Goal: Task Accomplishment & Management: Use online tool/utility

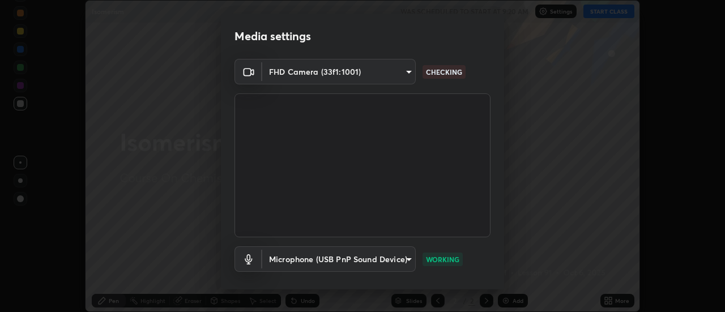
scroll to position [60, 0]
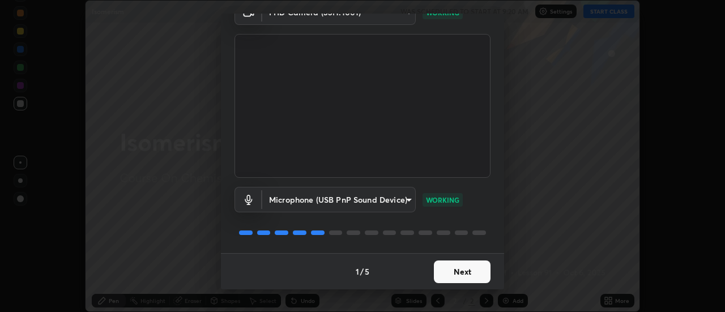
click at [464, 274] on button "Next" at bounding box center [462, 272] width 57 height 23
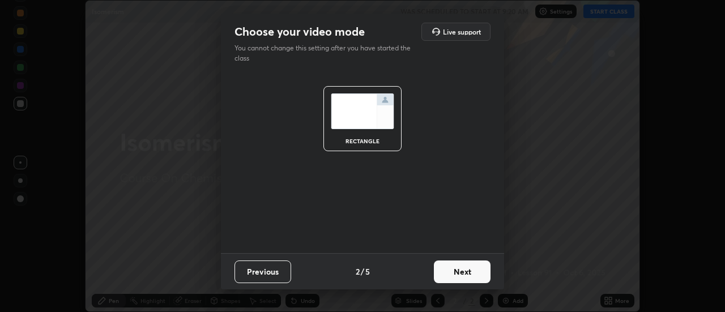
scroll to position [0, 0]
click at [465, 273] on button "Next" at bounding box center [462, 272] width 57 height 23
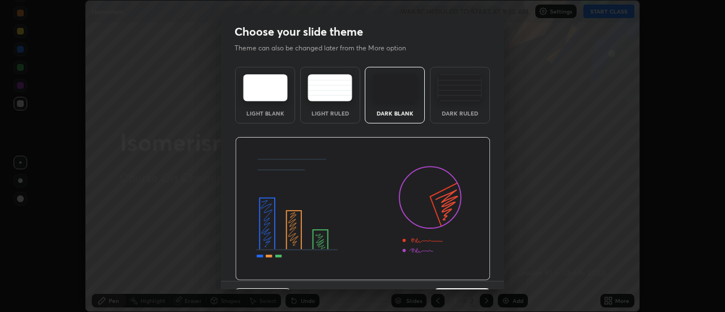
scroll to position [28, 0]
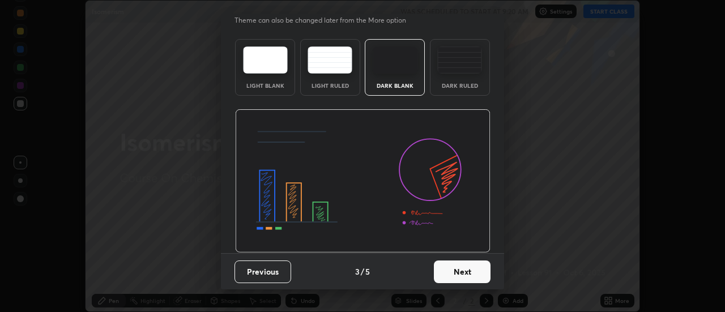
click at [465, 279] on button "Next" at bounding box center [462, 272] width 57 height 23
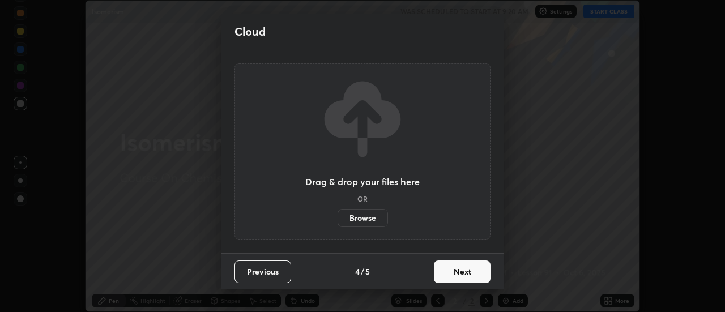
click at [367, 216] on label "Browse" at bounding box center [363, 218] width 50 height 18
click at [338, 216] on input "Browse" at bounding box center [338, 218] width 0 height 18
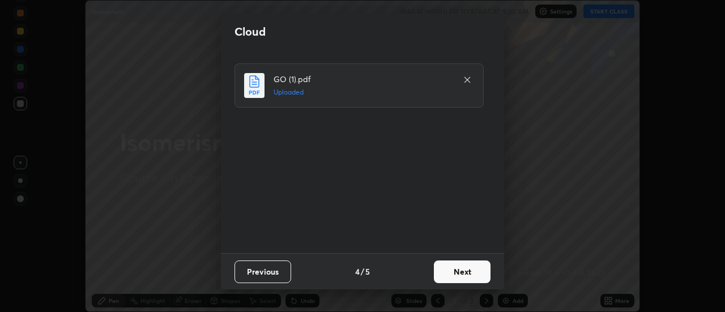
click at [459, 273] on button "Next" at bounding box center [462, 272] width 57 height 23
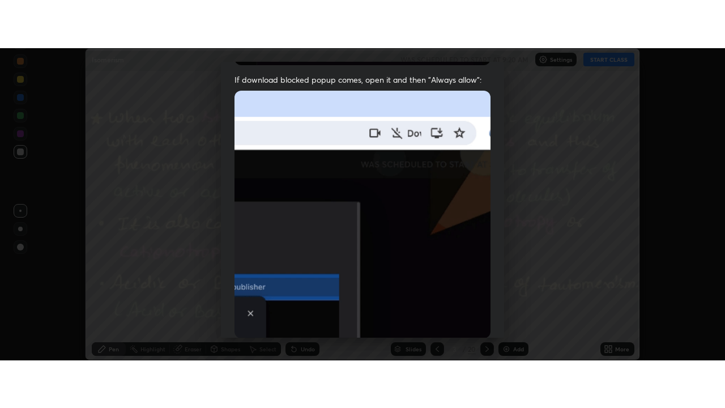
scroll to position [291, 0]
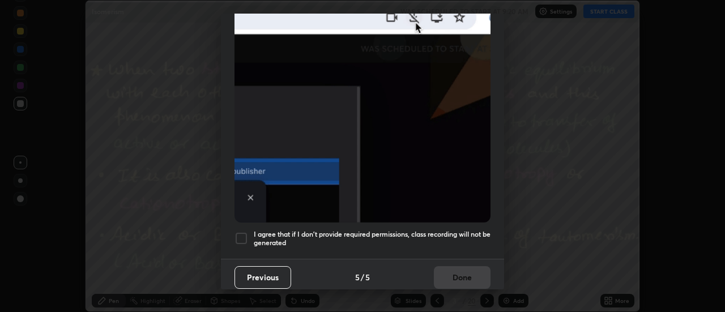
click at [445, 230] on h5 "I agree that if I don't provide required permissions, class recording will not …" at bounding box center [372, 239] width 237 height 18
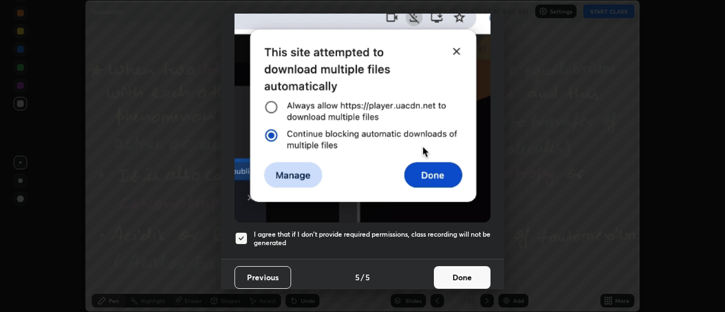
click at [461, 273] on button "Done" at bounding box center [462, 277] width 57 height 23
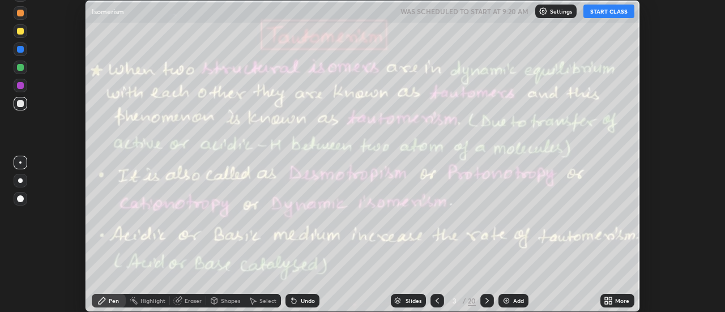
click at [615, 301] on div "More" at bounding box center [618, 301] width 34 height 14
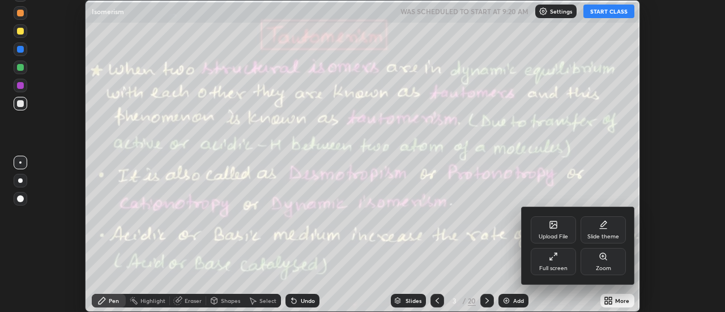
click at [554, 267] on div "Full screen" at bounding box center [553, 269] width 28 height 6
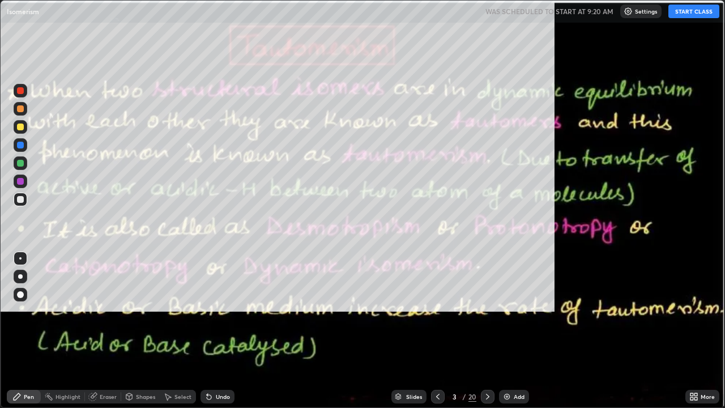
scroll to position [408, 725]
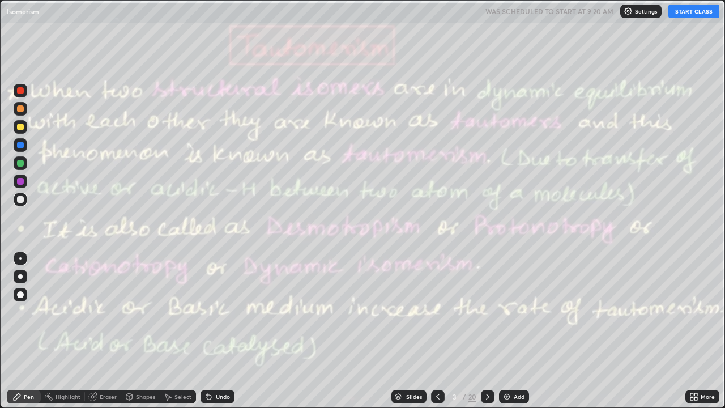
click at [422, 312] on div "Slides" at bounding box center [409, 397] width 35 height 14
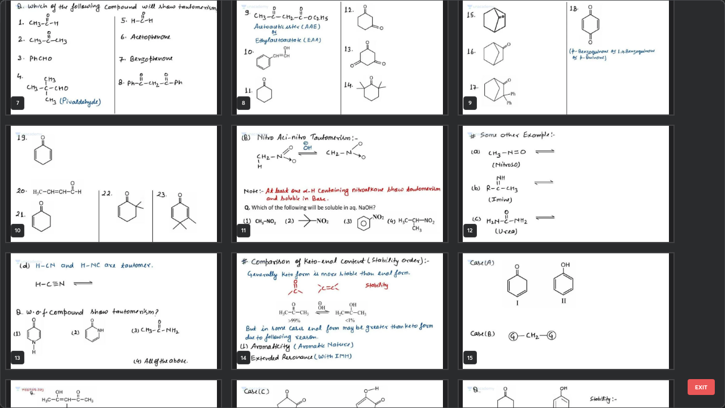
scroll to position [263, 0]
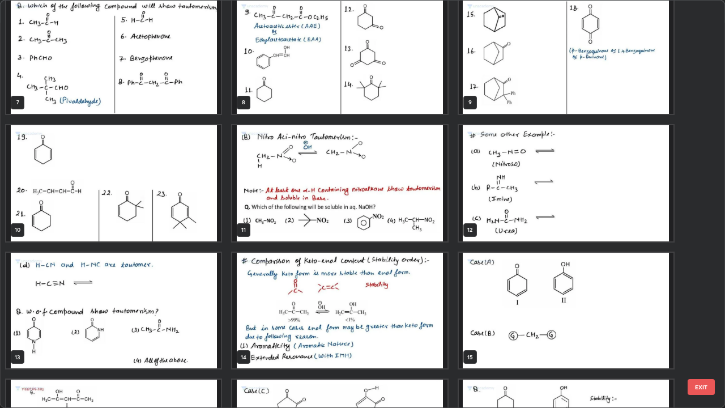
click at [319, 296] on img "grid" at bounding box center [339, 311] width 215 height 116
click at [321, 295] on img "grid" at bounding box center [339, 311] width 215 height 116
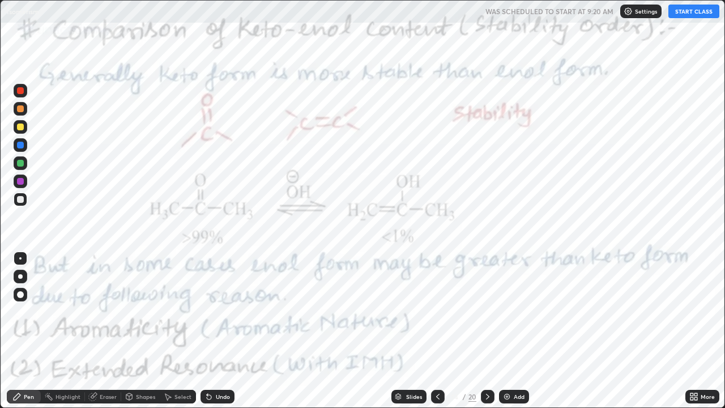
click at [689, 14] on button "START CLASS" at bounding box center [694, 12] width 51 height 14
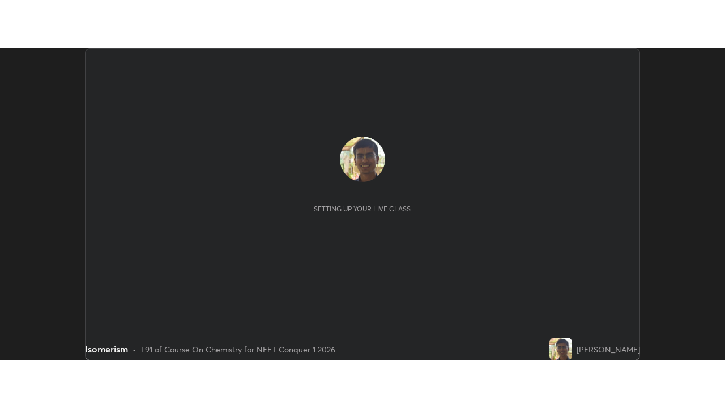
scroll to position [312, 725]
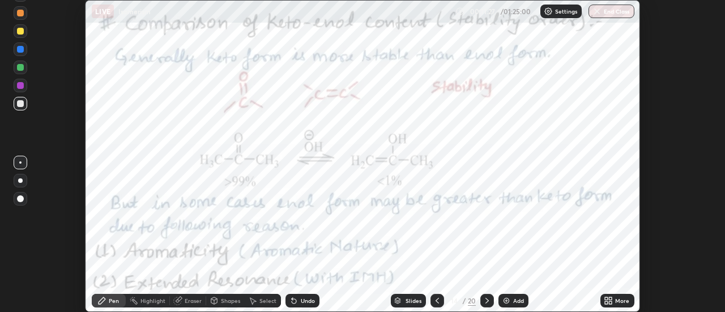
click at [615, 303] on div "More" at bounding box center [618, 301] width 34 height 14
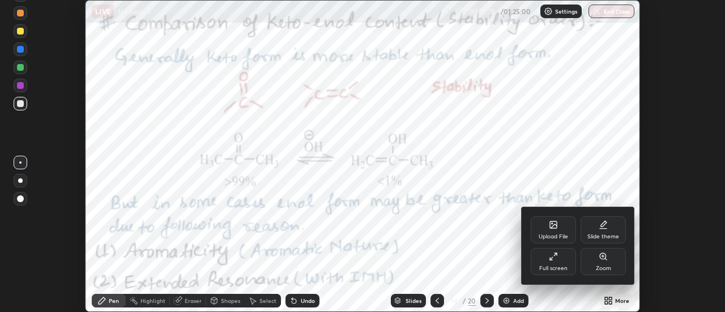
click at [557, 262] on div "Full screen" at bounding box center [553, 261] width 45 height 27
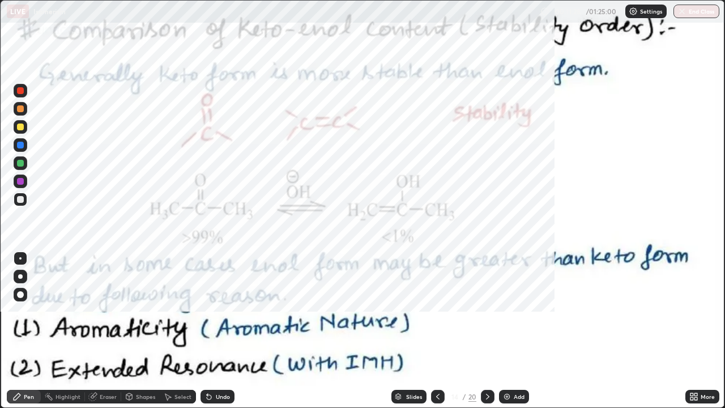
scroll to position [408, 725]
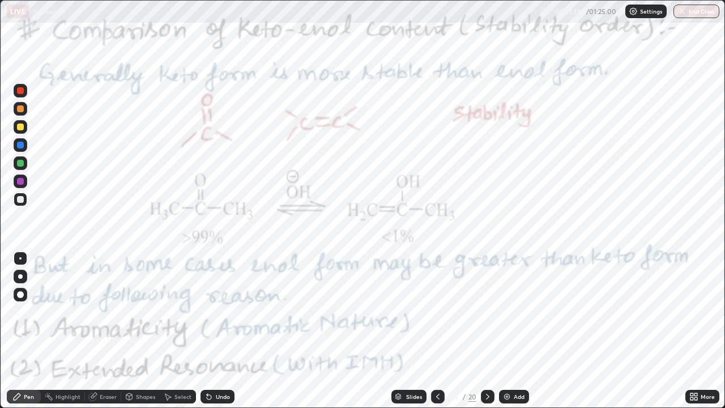
click at [31, 312] on div "Pen" at bounding box center [29, 397] width 10 height 6
click at [22, 181] on div at bounding box center [20, 181] width 7 height 7
click at [20, 277] on div at bounding box center [20, 276] width 5 height 5
click at [487, 312] on icon at bounding box center [487, 396] width 9 height 9
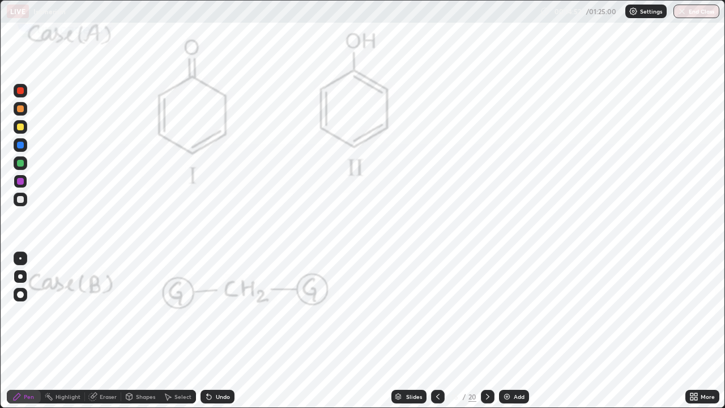
click at [487, 312] on icon at bounding box center [487, 396] width 9 height 9
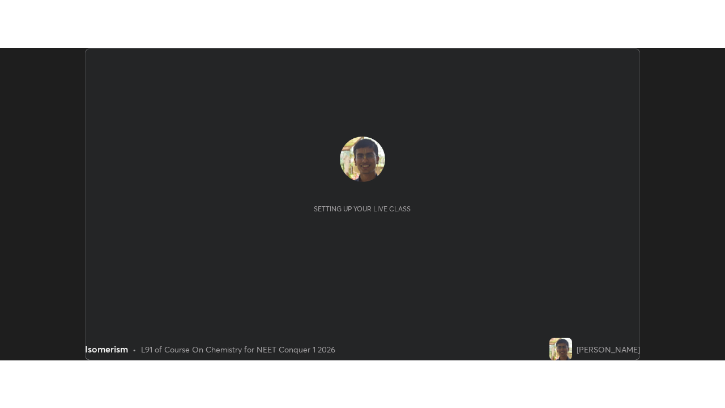
scroll to position [312, 725]
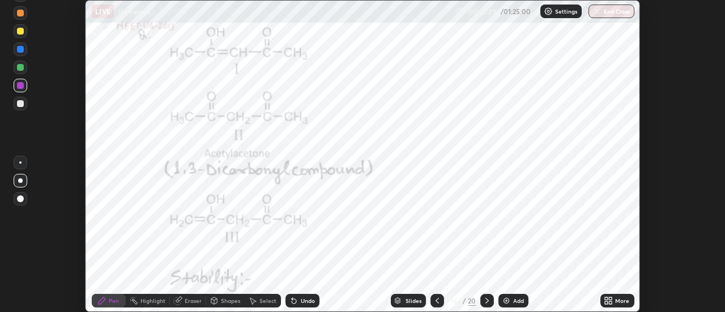
click at [623, 301] on div "More" at bounding box center [622, 301] width 14 height 6
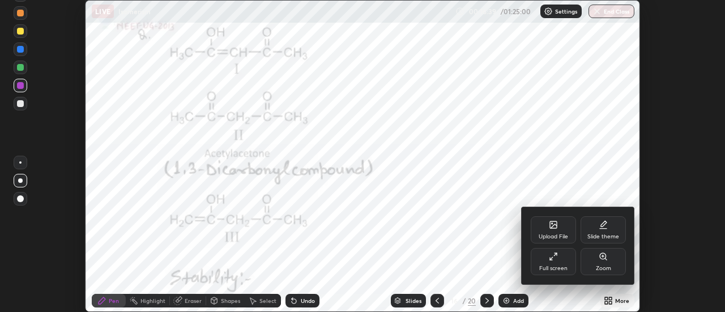
click at [554, 264] on div "Full screen" at bounding box center [553, 261] width 45 height 27
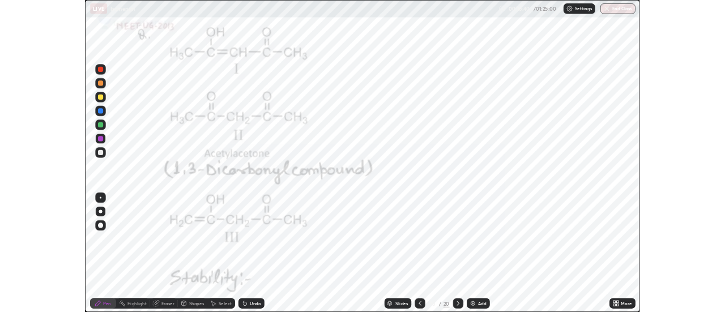
scroll to position [408, 725]
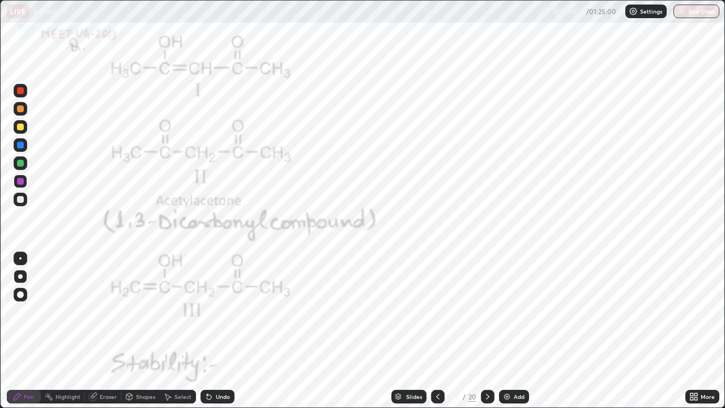
click at [488, 312] on div at bounding box center [488, 397] width 14 height 14
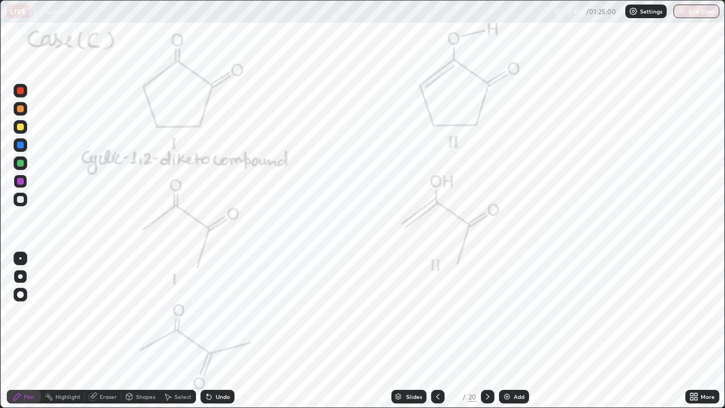
click at [439, 312] on div at bounding box center [438, 397] width 14 height 14
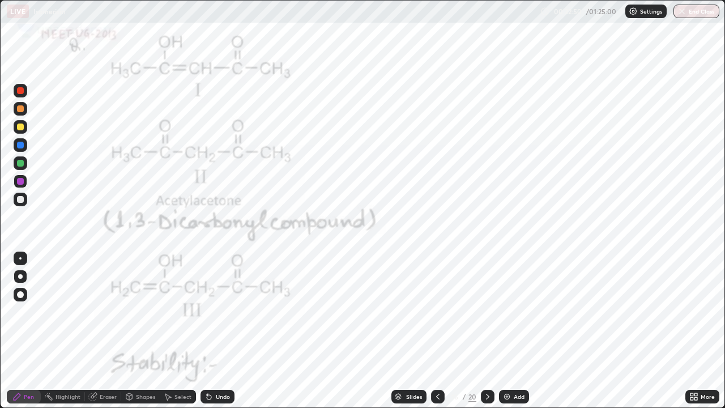
click at [436, 312] on icon at bounding box center [438, 396] width 9 height 9
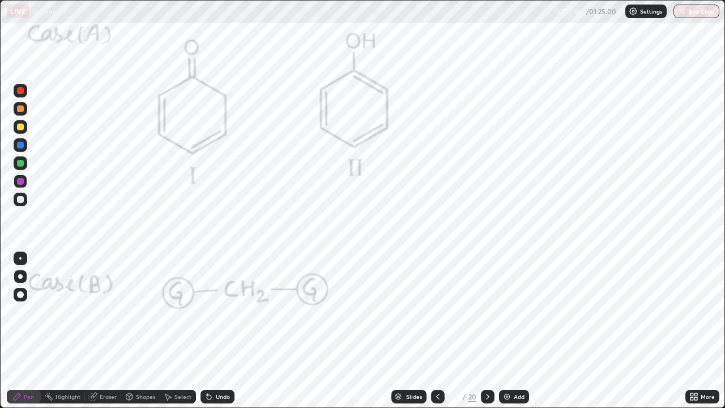
click at [485, 312] on icon at bounding box center [487, 396] width 9 height 9
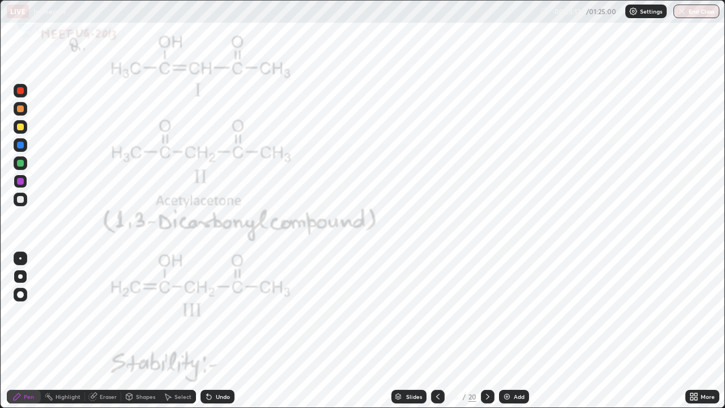
click at [487, 312] on icon at bounding box center [487, 396] width 9 height 9
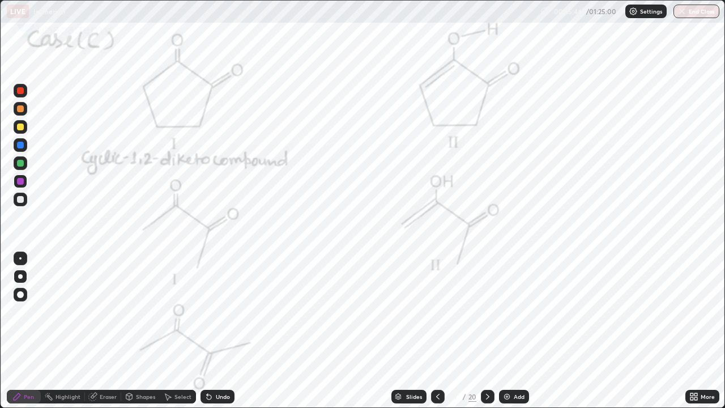
click at [487, 312] on icon at bounding box center [487, 396] width 9 height 9
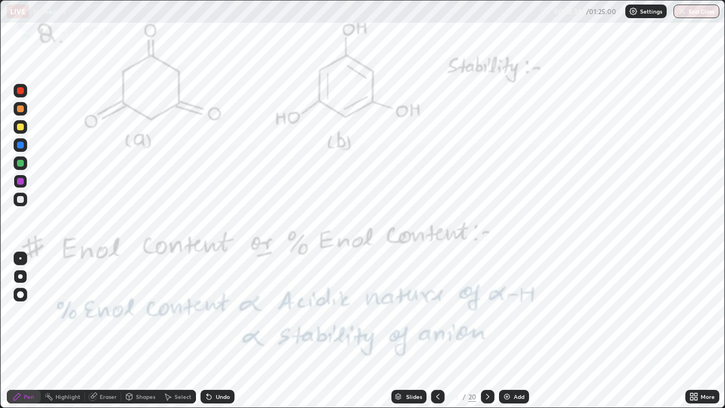
click at [487, 312] on icon at bounding box center [487, 396] width 9 height 9
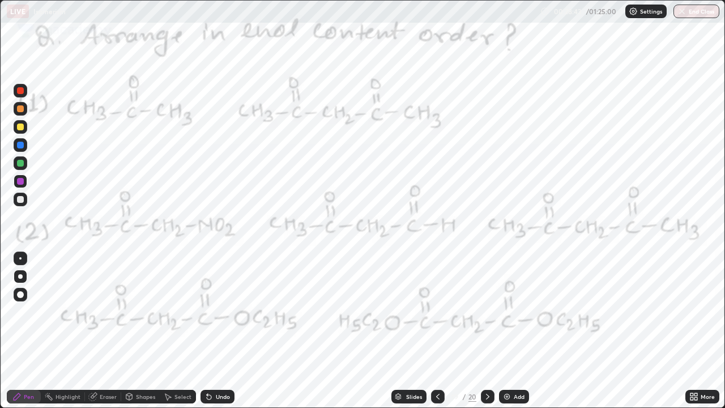
click at [26, 148] on div at bounding box center [21, 145] width 14 height 14
click at [21, 91] on div at bounding box center [20, 90] width 7 height 7
click at [20, 183] on div at bounding box center [20, 181] width 7 height 7
click at [221, 312] on div "Undo" at bounding box center [223, 397] width 14 height 6
click at [21, 164] on div at bounding box center [20, 163] width 7 height 7
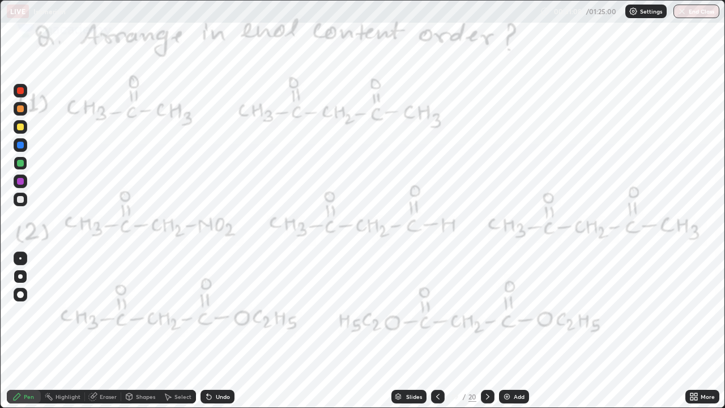
click at [22, 109] on div at bounding box center [20, 108] width 7 height 7
click at [20, 93] on div at bounding box center [20, 90] width 7 height 7
click at [214, 312] on div "Undo" at bounding box center [218, 397] width 34 height 14
click at [216, 312] on div "Undo" at bounding box center [223, 397] width 14 height 6
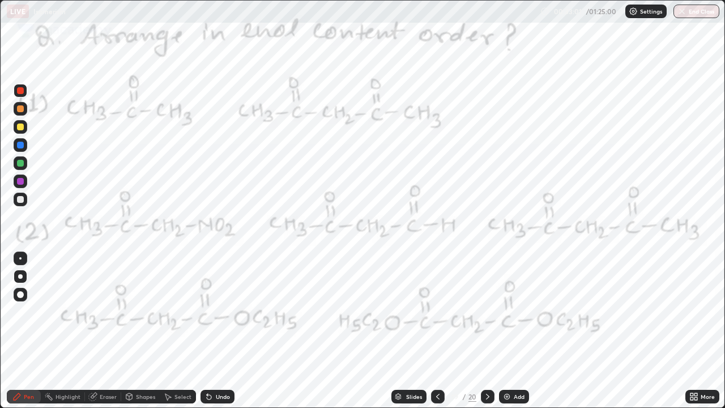
click at [216, 312] on div "Undo" at bounding box center [223, 397] width 14 height 6
click at [487, 312] on icon at bounding box center [487, 396] width 9 height 9
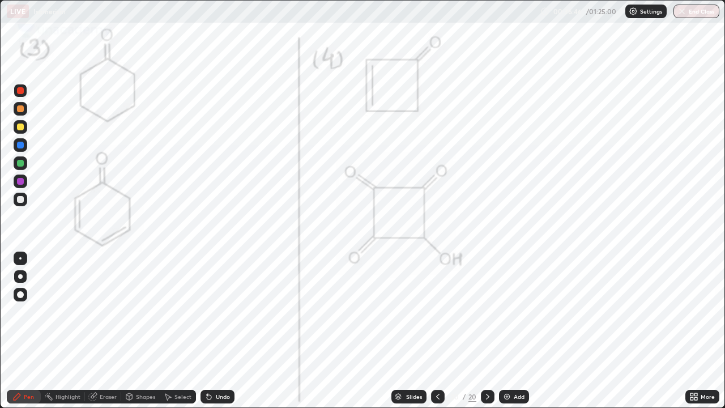
click at [19, 182] on div at bounding box center [20, 181] width 7 height 7
click at [487, 312] on icon at bounding box center [487, 396] width 9 height 9
click at [508, 312] on img at bounding box center [507, 396] width 9 height 9
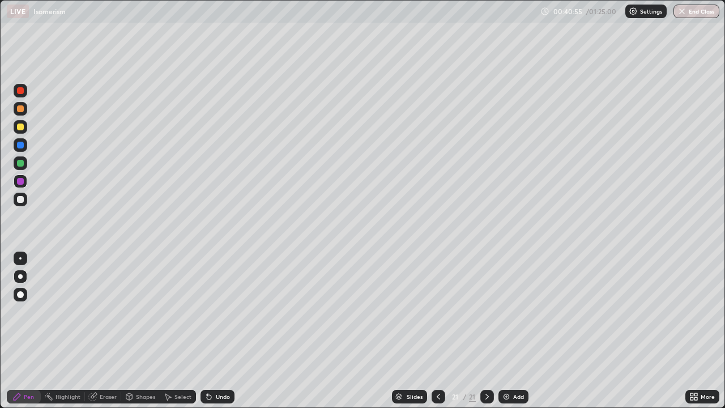
click at [22, 200] on div at bounding box center [20, 199] width 7 height 7
click at [218, 312] on div "Undo" at bounding box center [218, 397] width 34 height 14
click at [217, 312] on div "Undo" at bounding box center [223, 397] width 14 height 6
click at [214, 312] on div "Undo" at bounding box center [218, 397] width 34 height 14
click at [213, 312] on div "Undo" at bounding box center [218, 397] width 34 height 14
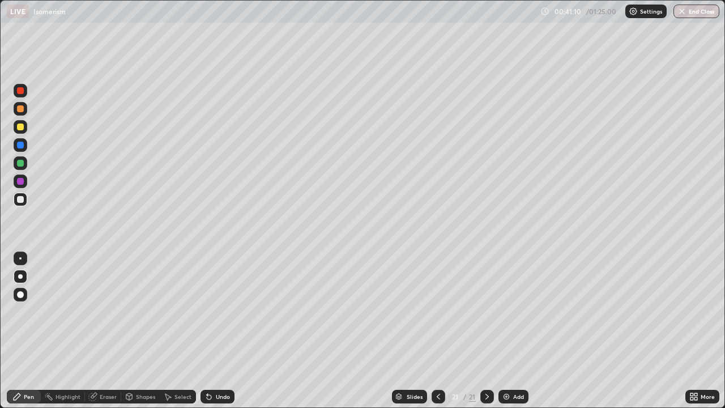
click at [25, 201] on div at bounding box center [21, 200] width 14 height 14
click at [20, 198] on div at bounding box center [20, 199] width 7 height 7
click at [22, 200] on div at bounding box center [20, 199] width 7 height 7
click at [21, 163] on div at bounding box center [20, 163] width 7 height 7
click at [25, 203] on div at bounding box center [21, 200] width 14 height 14
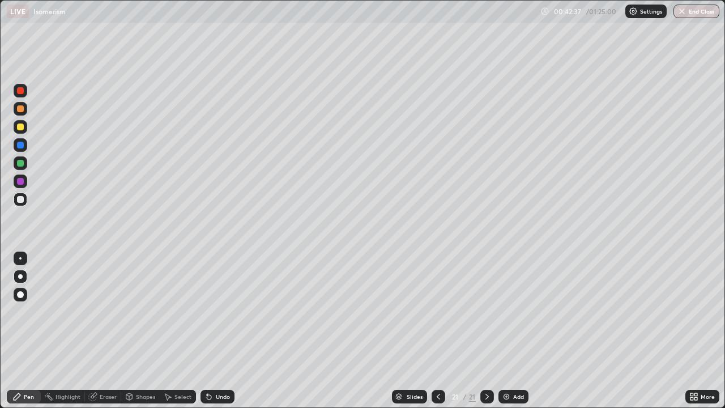
click at [23, 168] on div at bounding box center [21, 163] width 14 height 14
click at [22, 202] on div at bounding box center [20, 199] width 7 height 7
click at [20, 258] on div at bounding box center [20, 258] width 2 height 2
click at [481, 312] on div at bounding box center [488, 397] width 14 height 14
click at [518, 312] on div "Add" at bounding box center [514, 397] width 30 height 14
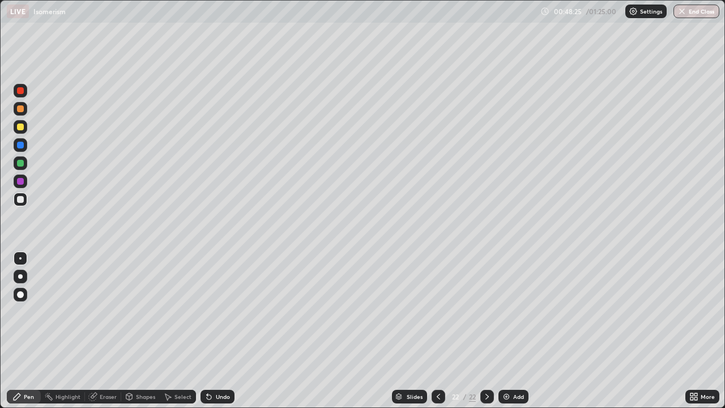
click at [216, 312] on div "Undo" at bounding box center [223, 397] width 14 height 6
click at [437, 312] on icon at bounding box center [438, 397] width 3 height 6
click at [218, 312] on div "Undo" at bounding box center [215, 396] width 39 height 23
click at [488, 312] on icon at bounding box center [487, 396] width 9 height 9
click at [505, 312] on div "Add" at bounding box center [514, 397] width 30 height 14
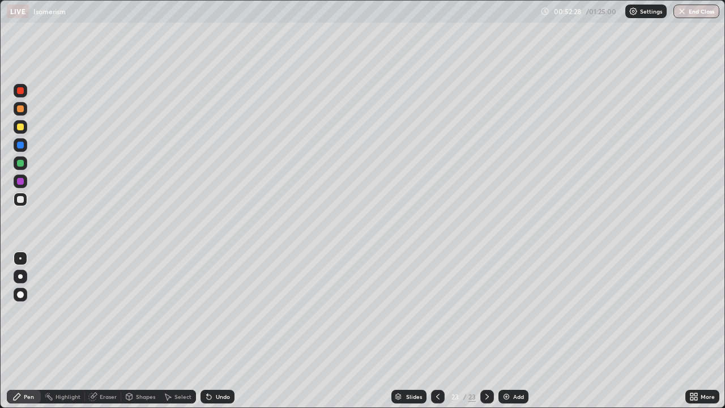
click at [21, 199] on div at bounding box center [20, 199] width 7 height 7
click at [24, 122] on div at bounding box center [21, 127] width 14 height 14
click at [20, 197] on div at bounding box center [20, 199] width 7 height 7
click at [24, 150] on div at bounding box center [21, 145] width 14 height 14
click at [19, 202] on div at bounding box center [20, 199] width 7 height 7
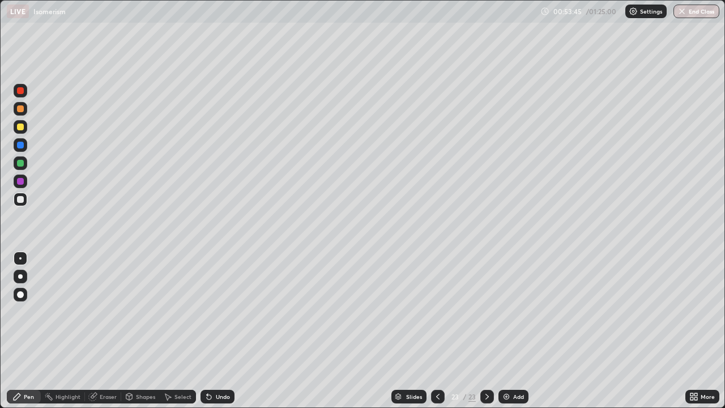
click at [18, 125] on div at bounding box center [20, 127] width 7 height 7
click at [21, 200] on div at bounding box center [20, 199] width 7 height 7
click at [25, 130] on div at bounding box center [21, 127] width 14 height 14
click at [208, 312] on icon at bounding box center [209, 397] width 5 height 5
click at [207, 312] on icon at bounding box center [209, 397] width 5 height 5
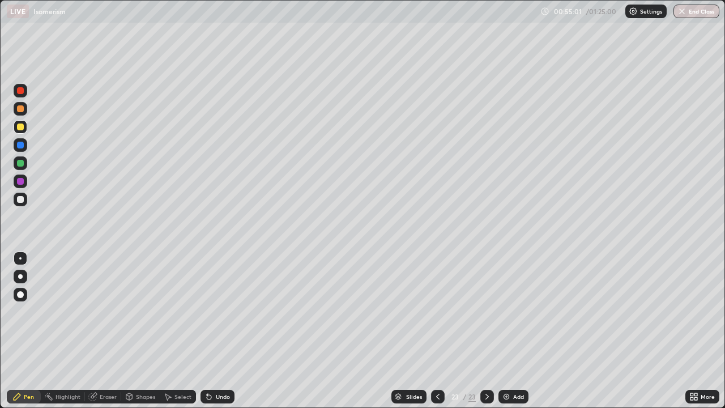
click at [213, 312] on div "Undo" at bounding box center [218, 397] width 34 height 14
click at [20, 206] on div at bounding box center [21, 200] width 14 height 14
click at [19, 167] on div at bounding box center [21, 163] width 14 height 14
click at [22, 163] on div at bounding box center [20, 163] width 7 height 7
click at [26, 129] on div at bounding box center [21, 127] width 14 height 14
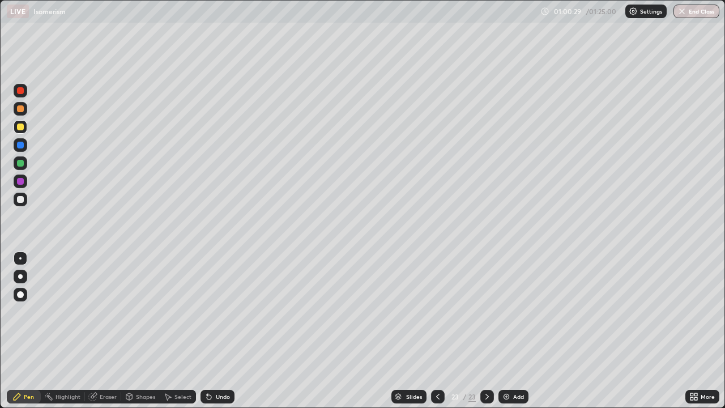
click at [26, 202] on div at bounding box center [21, 200] width 14 height 14
click at [20, 149] on div at bounding box center [21, 145] width 14 height 14
click at [214, 312] on div "Undo" at bounding box center [218, 397] width 34 height 14
click at [26, 198] on div at bounding box center [21, 200] width 14 height 14
click at [20, 146] on div at bounding box center [20, 145] width 7 height 7
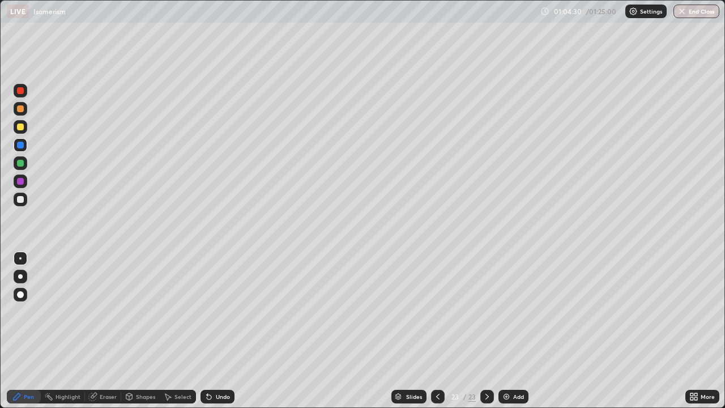
click at [20, 205] on div at bounding box center [21, 200] width 14 height 14
click at [486, 312] on icon at bounding box center [487, 396] width 9 height 9
click at [507, 312] on img at bounding box center [506, 396] width 9 height 9
click at [23, 199] on div at bounding box center [20, 199] width 7 height 7
click at [225, 312] on div "Undo" at bounding box center [218, 397] width 34 height 14
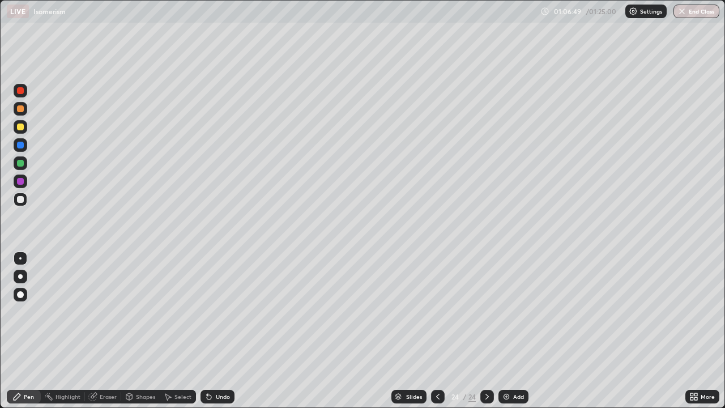
click at [27, 129] on div at bounding box center [21, 127] width 14 height 14
click at [485, 312] on icon at bounding box center [487, 396] width 9 height 9
click at [514, 312] on div "Add" at bounding box center [518, 397] width 11 height 6
click at [23, 201] on div at bounding box center [20, 199] width 7 height 7
click at [22, 199] on div at bounding box center [20, 199] width 7 height 7
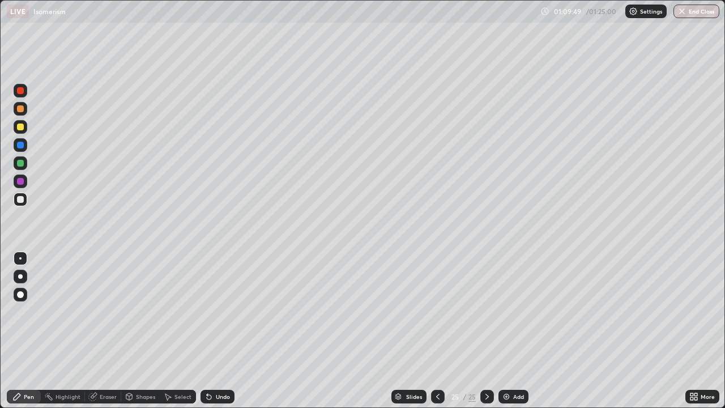
click at [437, 312] on icon at bounding box center [438, 396] width 9 height 9
click at [436, 312] on icon at bounding box center [438, 396] width 9 height 9
click at [486, 312] on icon at bounding box center [487, 396] width 9 height 9
click at [483, 312] on icon at bounding box center [487, 396] width 9 height 9
click at [138, 312] on div "Shapes" at bounding box center [145, 397] width 19 height 6
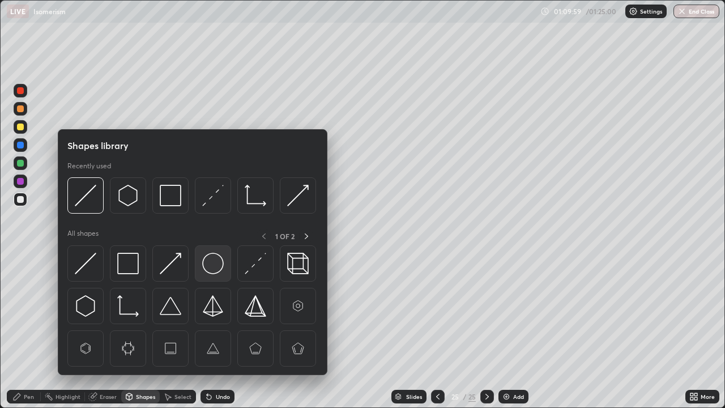
click at [214, 263] on img at bounding box center [213, 264] width 22 height 22
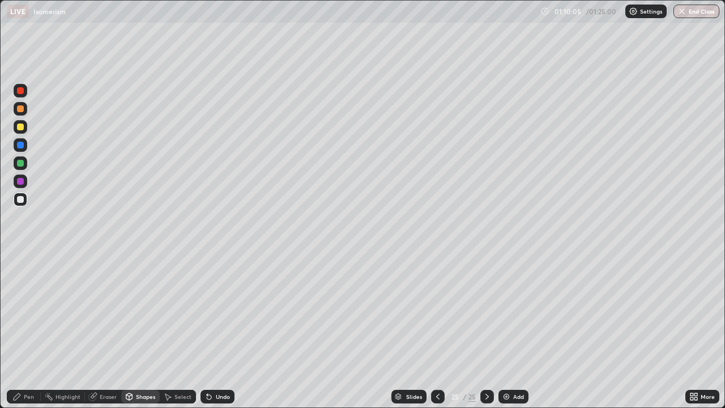
click at [177, 312] on div "Select" at bounding box center [183, 397] width 17 height 6
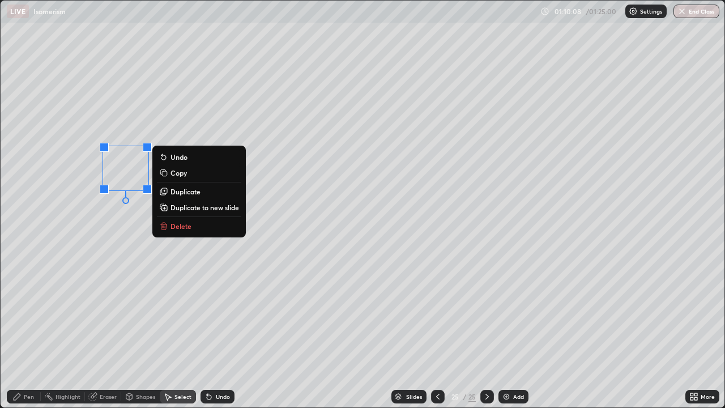
click at [196, 194] on p "Duplicate" at bounding box center [186, 191] width 30 height 9
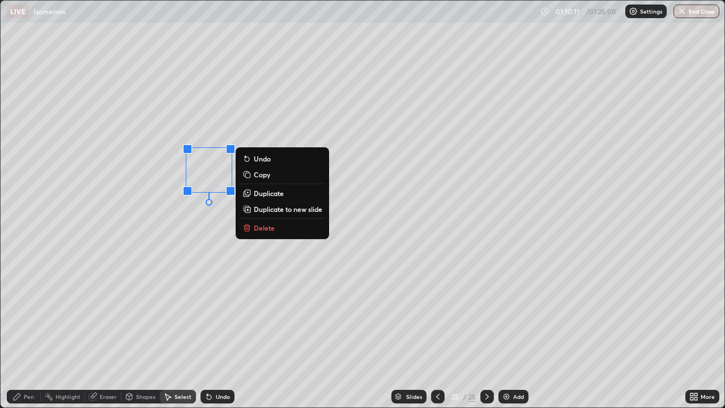
click at [272, 194] on p "Duplicate" at bounding box center [269, 193] width 30 height 9
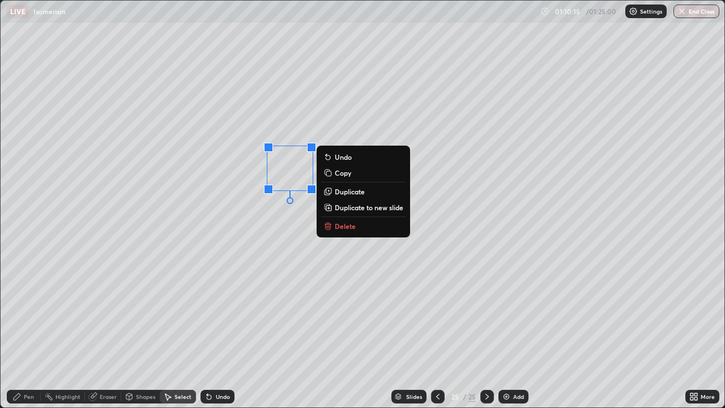
click at [352, 190] on p "Duplicate" at bounding box center [350, 191] width 30 height 9
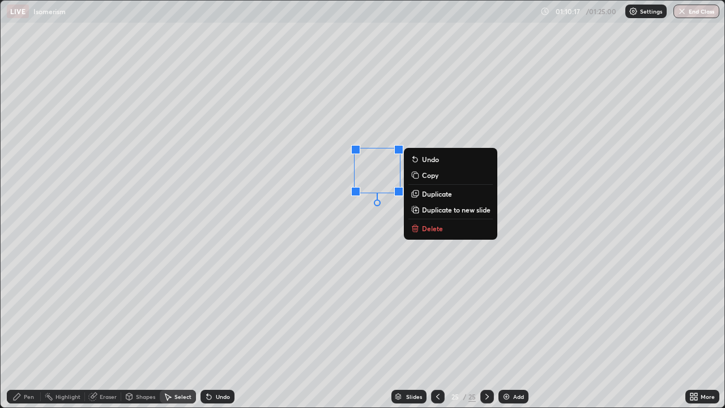
click at [436, 209] on p "Duplicate to new slide" at bounding box center [456, 209] width 69 height 9
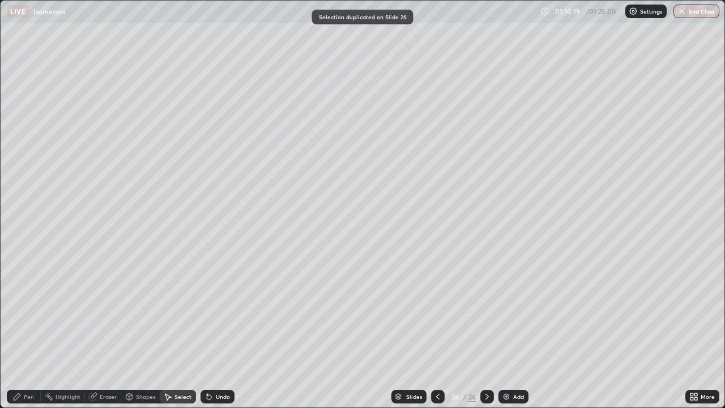
click at [437, 312] on icon at bounding box center [438, 396] width 9 height 9
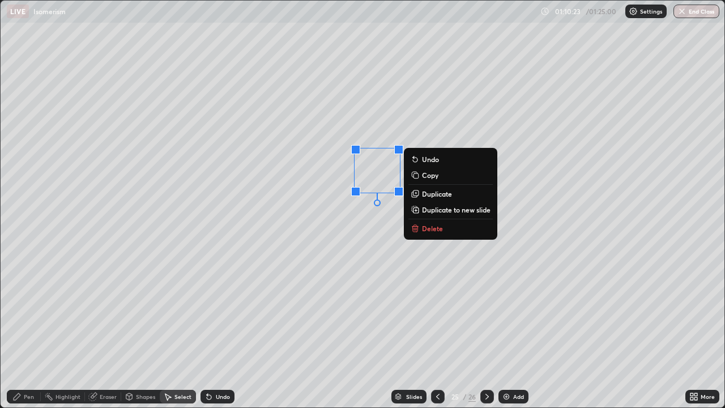
click at [435, 193] on p "Duplicate" at bounding box center [437, 193] width 30 height 9
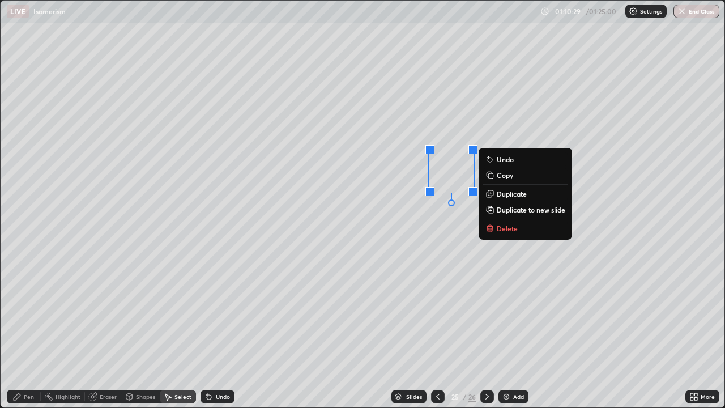
click at [511, 195] on p "Duplicate" at bounding box center [512, 193] width 30 height 9
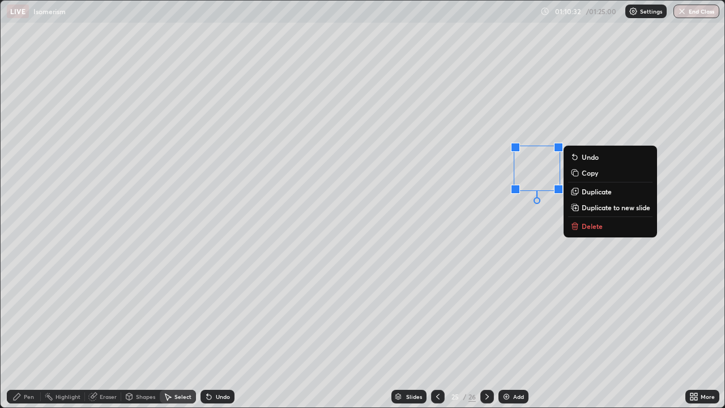
click at [706, 312] on div "More" at bounding box center [708, 397] width 14 height 6
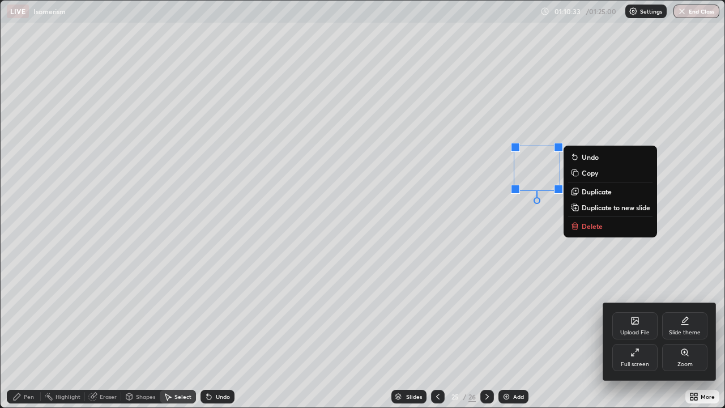
click at [645, 312] on div "Full screen" at bounding box center [635, 357] width 45 height 27
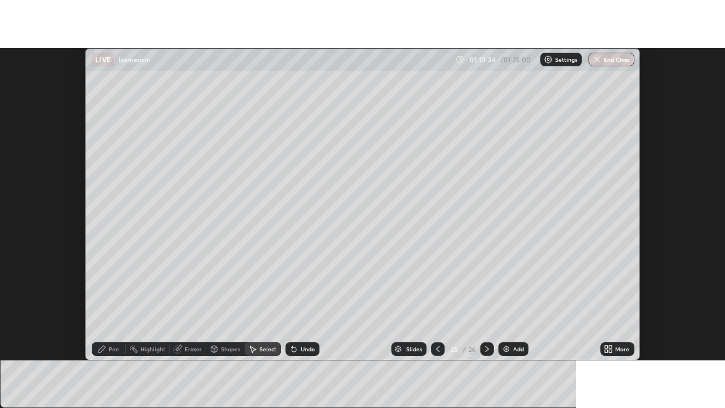
scroll to position [56355, 55942]
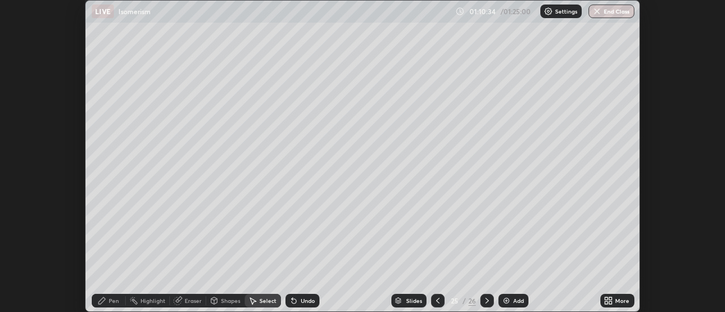
click at [624, 301] on div "More" at bounding box center [622, 301] width 14 height 6
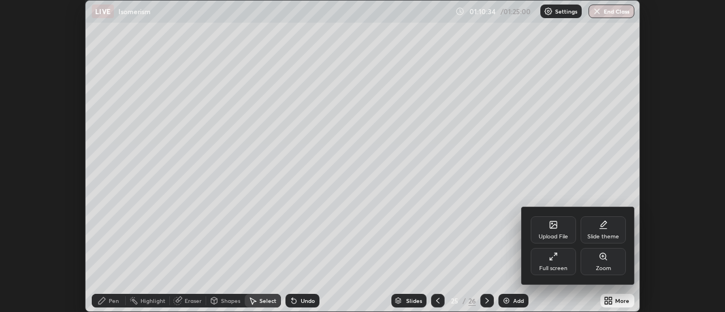
click at [556, 260] on icon at bounding box center [553, 256] width 9 height 9
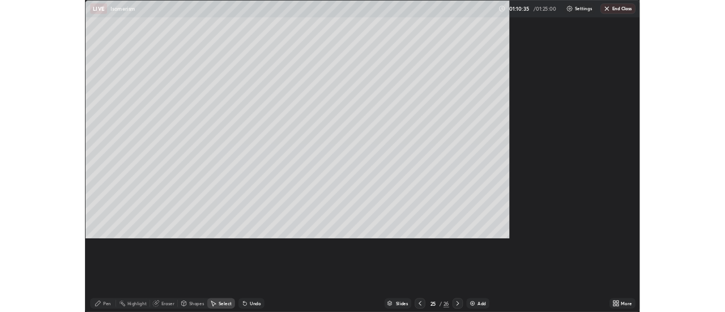
scroll to position [408, 725]
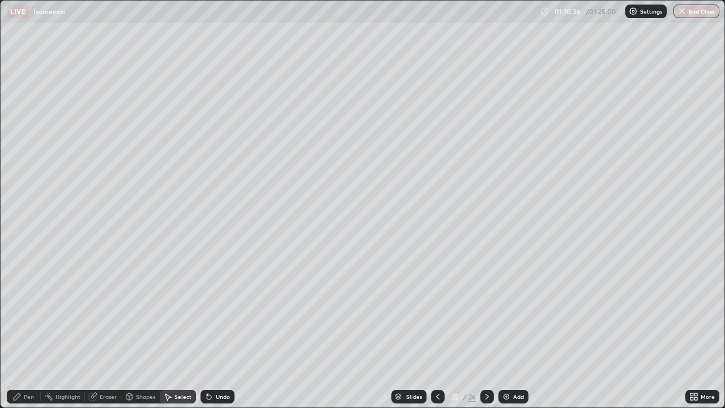
click at [30, 312] on div "Pen" at bounding box center [29, 397] width 10 height 6
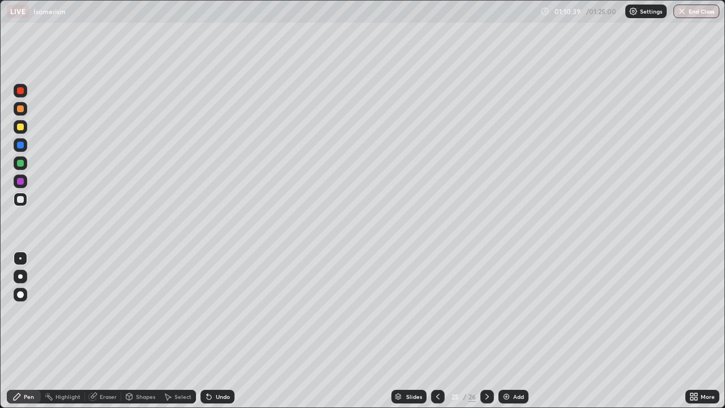
click at [146, 312] on div "Shapes" at bounding box center [145, 397] width 19 height 6
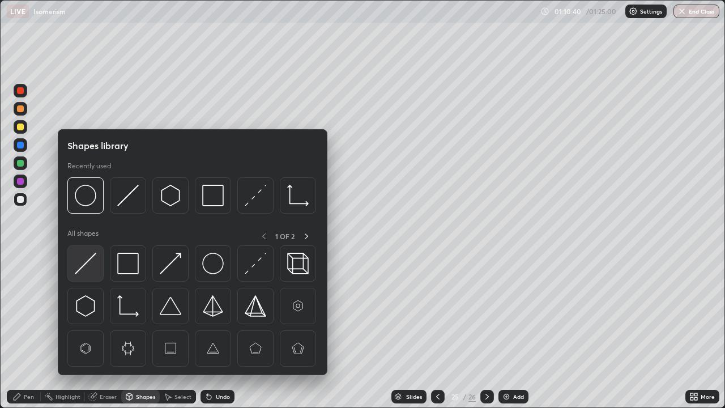
click at [88, 262] on img at bounding box center [86, 264] width 22 height 22
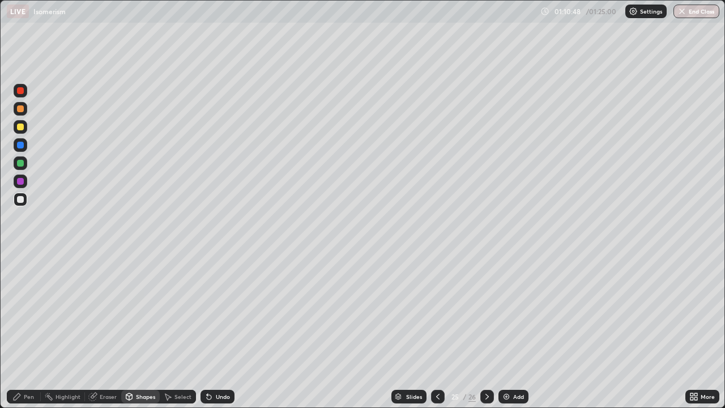
click at [21, 312] on icon at bounding box center [16, 396] width 9 height 9
click at [20, 147] on div at bounding box center [20, 145] width 7 height 7
click at [22, 200] on div at bounding box center [20, 199] width 7 height 7
click at [139, 312] on div "Shapes" at bounding box center [145, 397] width 19 height 6
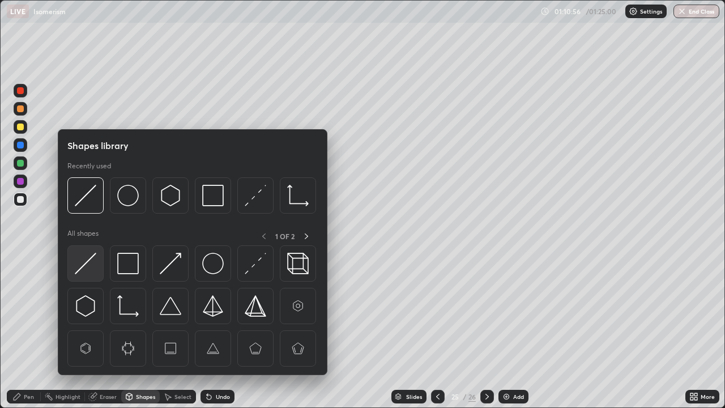
click at [90, 257] on img at bounding box center [86, 264] width 22 height 22
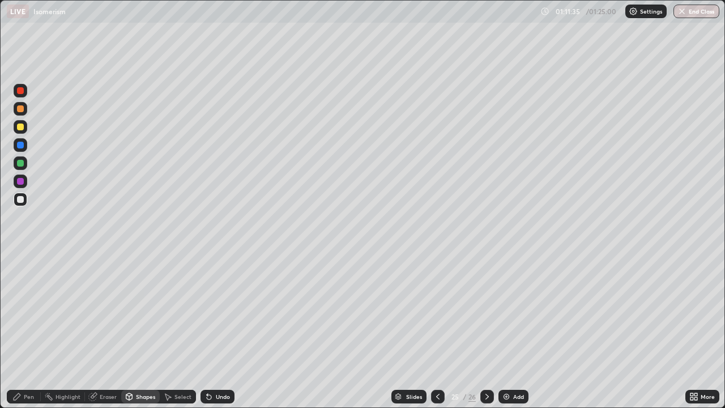
click at [21, 312] on icon at bounding box center [16, 396] width 9 height 9
click at [213, 312] on div "Undo" at bounding box center [218, 397] width 34 height 14
click at [214, 312] on div "Undo" at bounding box center [218, 397] width 34 height 14
click at [216, 312] on div "Undo" at bounding box center [223, 397] width 14 height 6
click at [104, 312] on div "Eraser" at bounding box center [108, 397] width 17 height 6
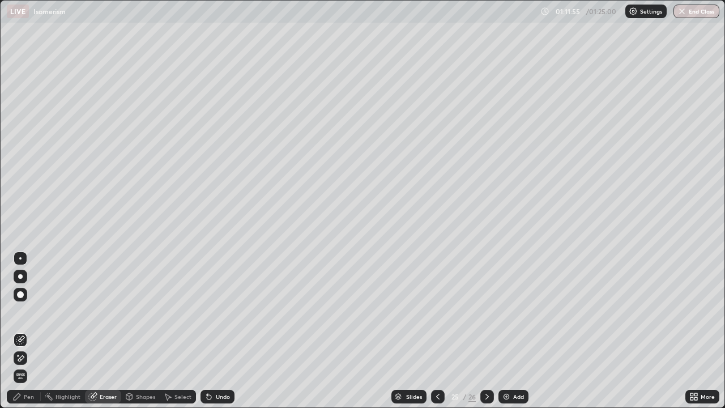
click at [24, 312] on div "Pen" at bounding box center [29, 397] width 10 height 6
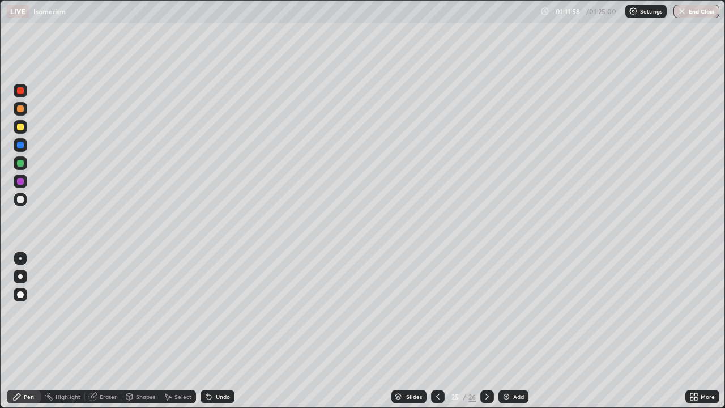
click at [22, 145] on div at bounding box center [20, 145] width 7 height 7
click at [20, 200] on div at bounding box center [20, 199] width 7 height 7
click at [20, 151] on div at bounding box center [21, 145] width 14 height 14
click at [207, 312] on icon at bounding box center [207, 394] width 1 height 1
click at [206, 312] on icon at bounding box center [209, 396] width 9 height 9
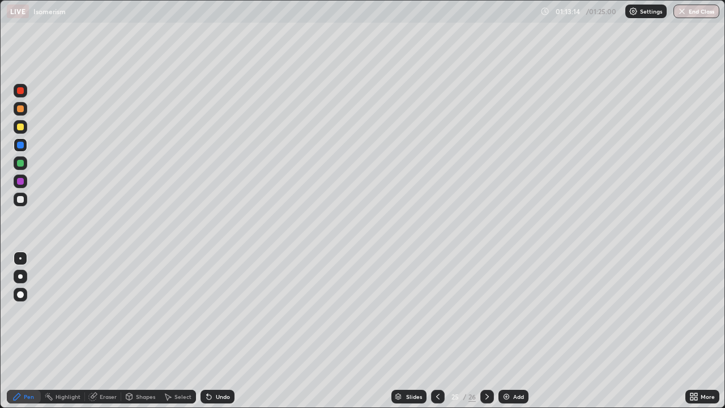
click at [204, 312] on div "Undo" at bounding box center [218, 397] width 34 height 14
click at [207, 312] on icon at bounding box center [207, 394] width 1 height 1
click at [207, 312] on icon at bounding box center [209, 397] width 5 height 5
click at [109, 312] on div "Eraser" at bounding box center [108, 397] width 17 height 6
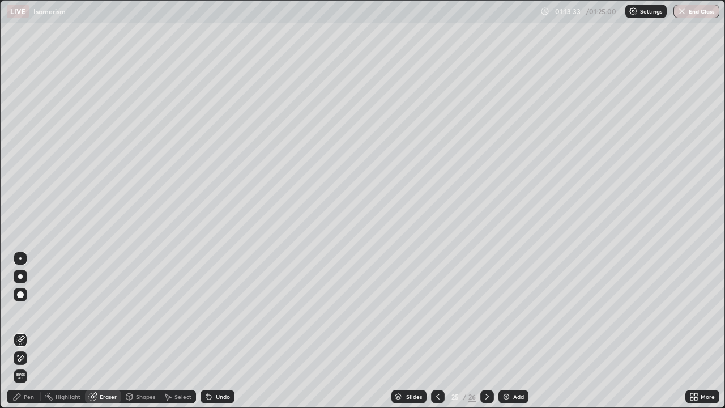
click at [27, 312] on div "Pen" at bounding box center [29, 397] width 10 height 6
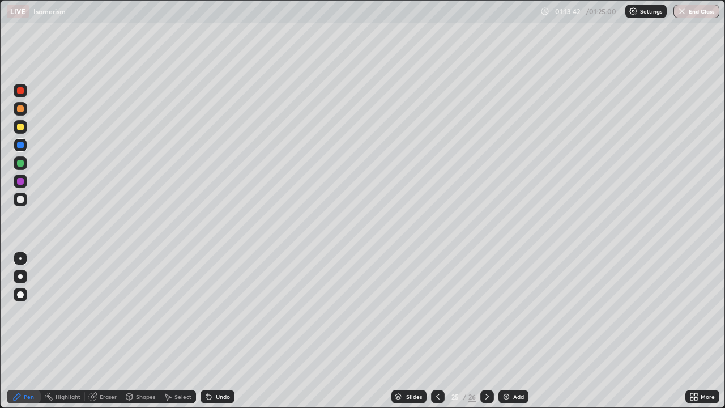
click at [65, 312] on div "Highlight" at bounding box center [68, 397] width 25 height 6
click at [105, 312] on div "Eraser" at bounding box center [108, 397] width 17 height 6
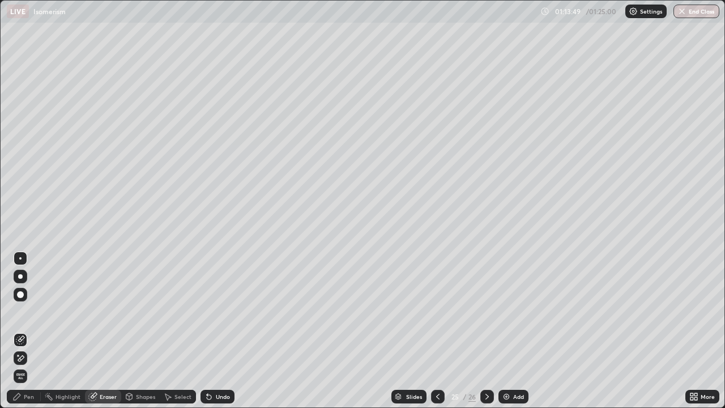
click at [31, 312] on div "Pen" at bounding box center [29, 397] width 10 height 6
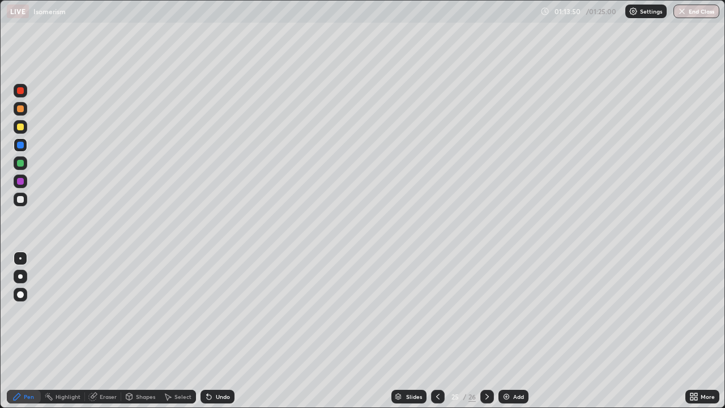
click at [23, 201] on div at bounding box center [20, 199] width 7 height 7
click at [19, 148] on div at bounding box center [20, 145] width 7 height 7
click at [18, 202] on div at bounding box center [20, 199] width 7 height 7
click at [20, 127] on div at bounding box center [20, 127] width 7 height 7
click at [172, 312] on div "Select" at bounding box center [178, 397] width 36 height 14
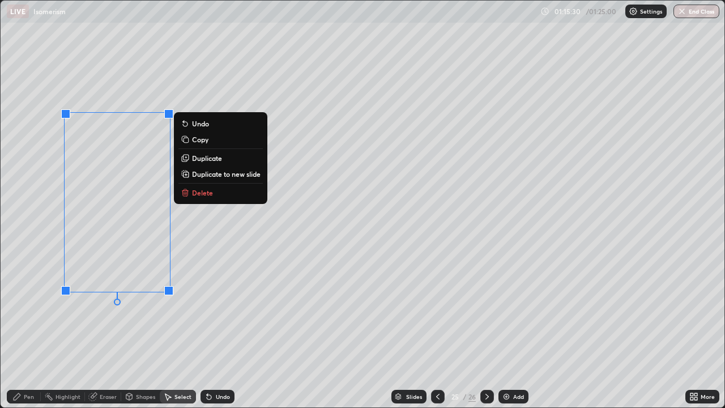
click at [209, 160] on p "Duplicate" at bounding box center [207, 158] width 30 height 9
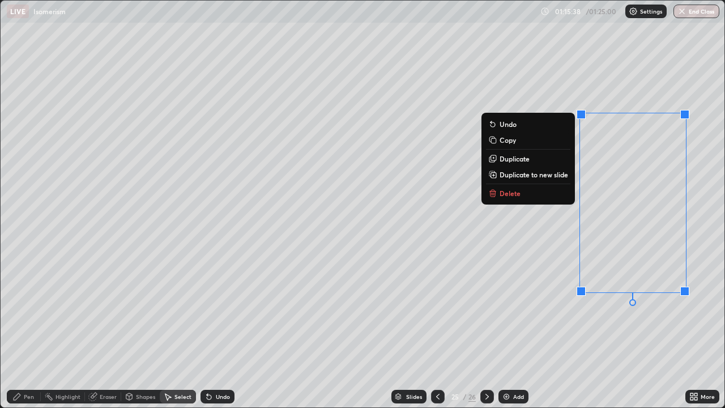
click at [26, 312] on div "Pen" at bounding box center [29, 397] width 10 height 6
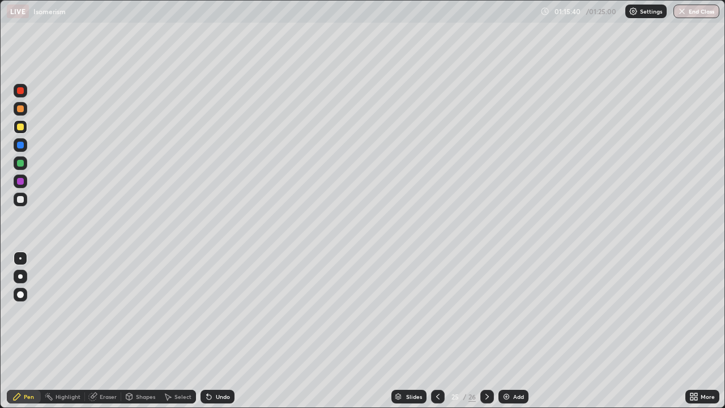
click at [19, 129] on div at bounding box center [20, 127] width 7 height 7
click at [696, 312] on icon at bounding box center [696, 394] width 3 height 3
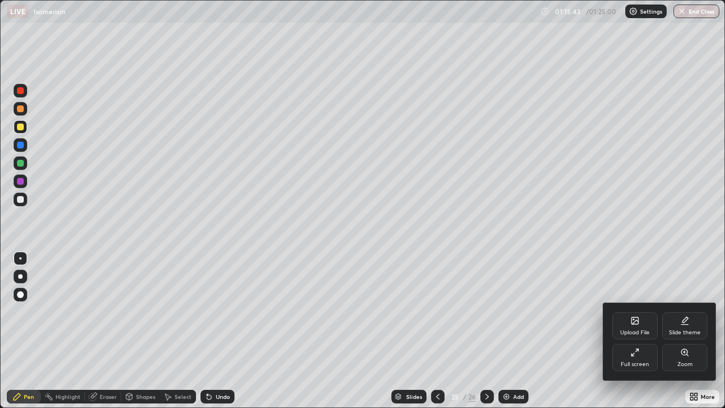
click at [638, 312] on icon at bounding box center [635, 352] width 9 height 9
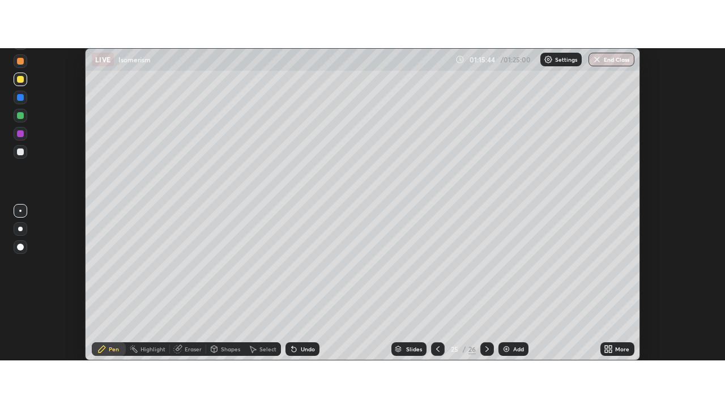
scroll to position [56355, 55942]
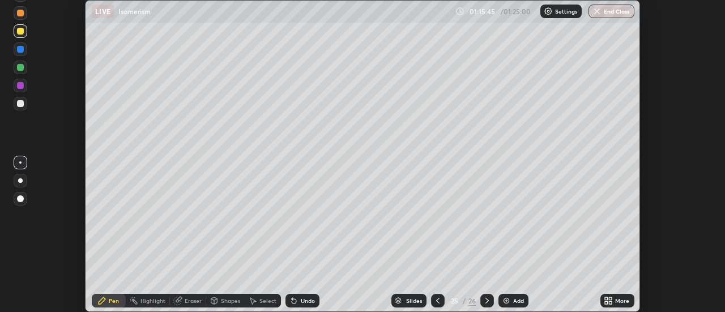
click at [615, 298] on div "More" at bounding box center [622, 301] width 14 height 6
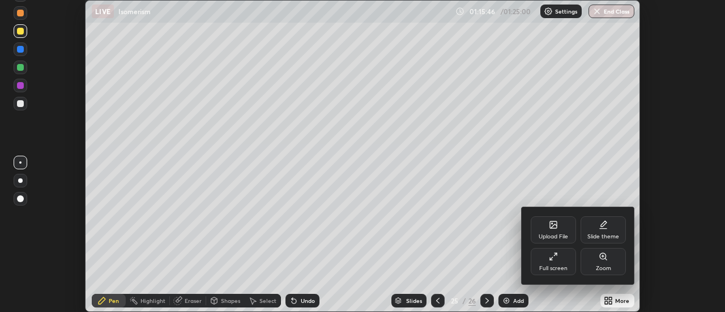
click at [558, 260] on div "Full screen" at bounding box center [553, 261] width 45 height 27
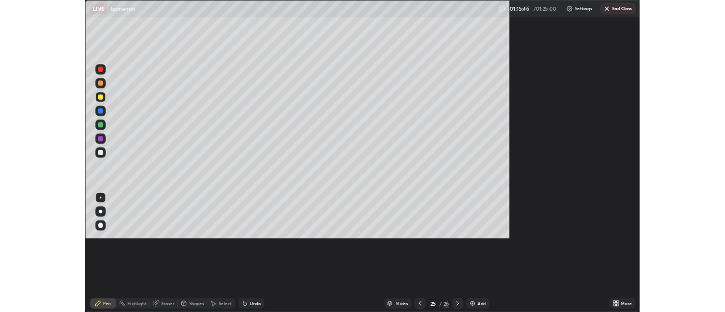
scroll to position [408, 725]
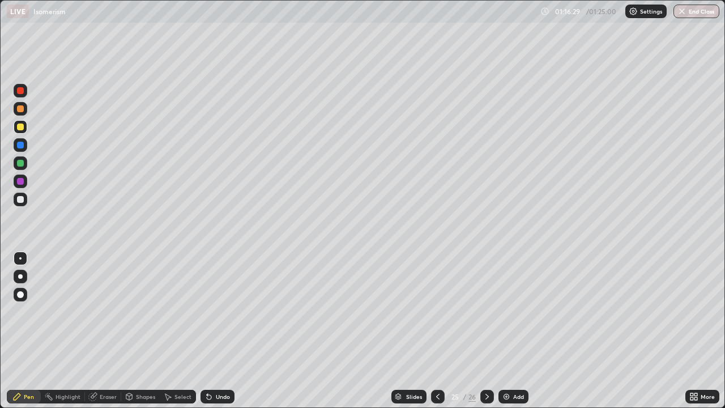
click at [108, 312] on div "Eraser" at bounding box center [108, 397] width 17 height 6
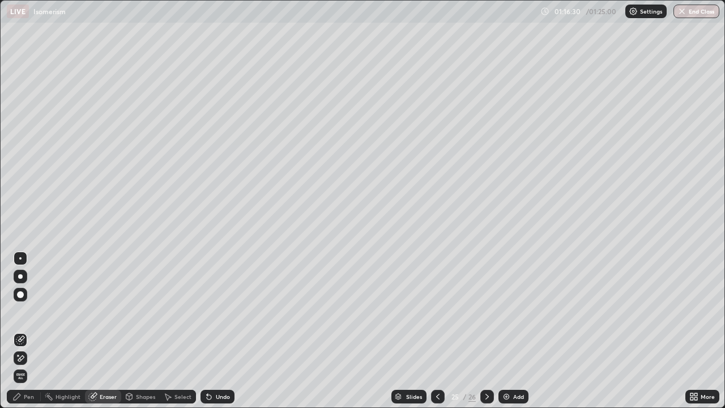
click at [20, 312] on icon at bounding box center [16, 396] width 9 height 9
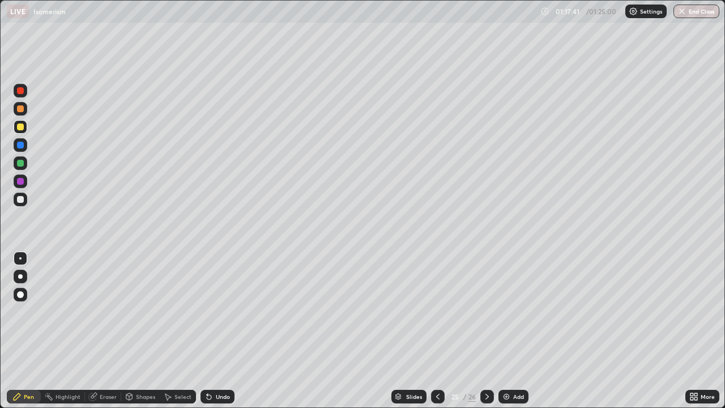
click at [507, 312] on img at bounding box center [506, 396] width 9 height 9
click at [22, 199] on div at bounding box center [20, 199] width 7 height 7
click at [218, 312] on div "Undo" at bounding box center [223, 397] width 14 height 6
click at [22, 146] on div at bounding box center [20, 145] width 7 height 7
click at [437, 312] on div at bounding box center [439, 397] width 14 height 14
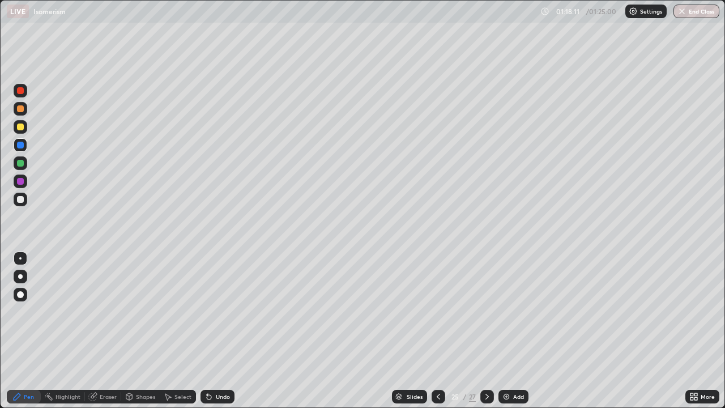
click at [486, 312] on icon at bounding box center [487, 396] width 9 height 9
click at [438, 312] on icon at bounding box center [438, 396] width 9 height 9
click at [219, 312] on div "Undo" at bounding box center [223, 397] width 14 height 6
click at [218, 312] on div "Undo" at bounding box center [223, 397] width 14 height 6
click at [216, 312] on div "Undo" at bounding box center [223, 397] width 14 height 6
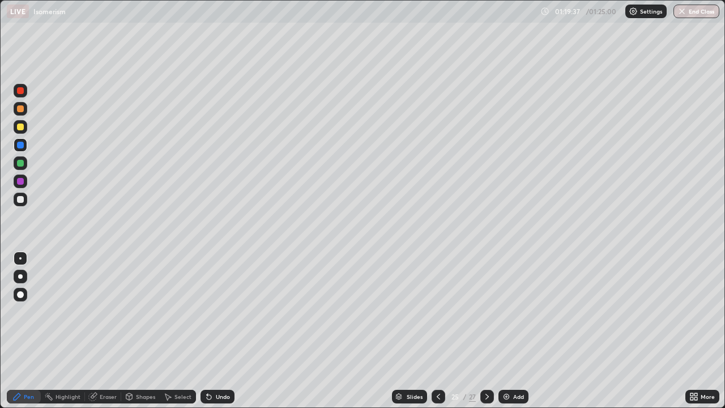
click at [213, 312] on div "Undo" at bounding box center [218, 397] width 34 height 14
click at [209, 312] on icon at bounding box center [209, 397] width 5 height 5
click at [207, 312] on icon at bounding box center [209, 397] width 5 height 5
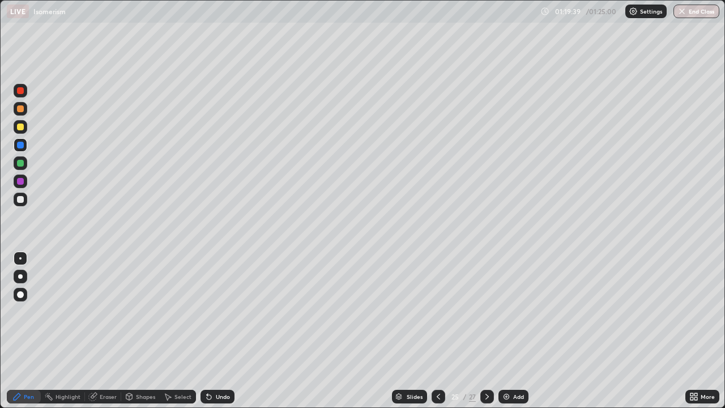
click at [216, 312] on div "Undo" at bounding box center [223, 397] width 14 height 6
click at [485, 312] on icon at bounding box center [487, 396] width 9 height 9
click at [21, 202] on div at bounding box center [20, 199] width 7 height 7
click at [133, 312] on div "Shapes" at bounding box center [140, 397] width 39 height 14
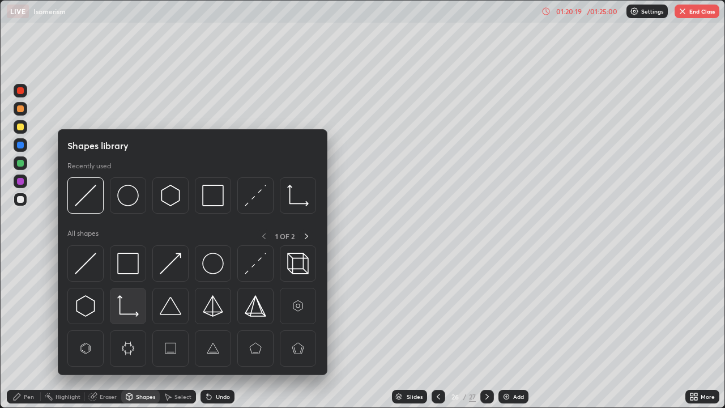
click at [121, 307] on img at bounding box center [128, 306] width 22 height 22
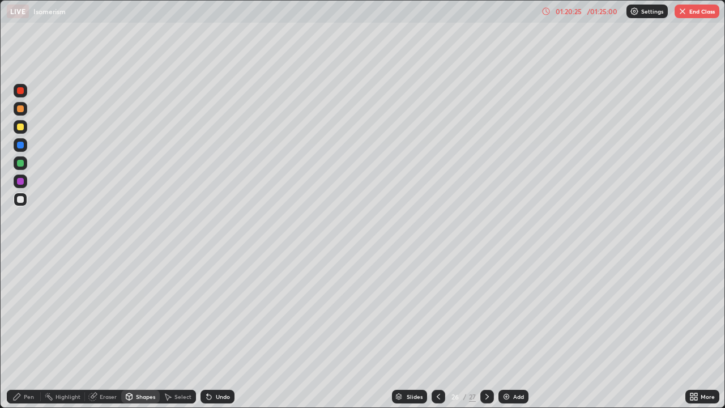
click at [148, 312] on div "Shapes" at bounding box center [145, 397] width 19 height 6
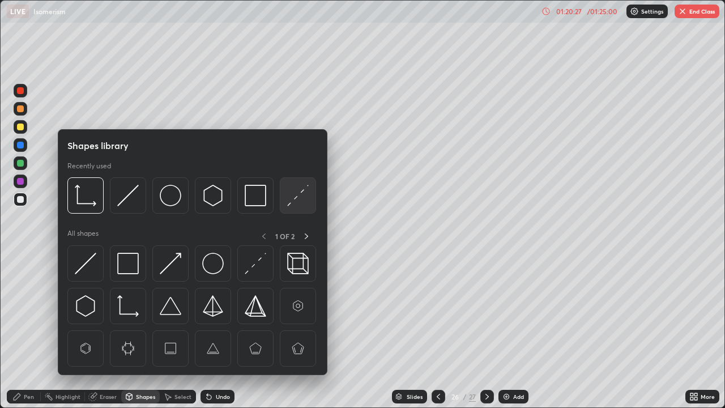
click at [286, 202] on div at bounding box center [298, 195] width 36 height 36
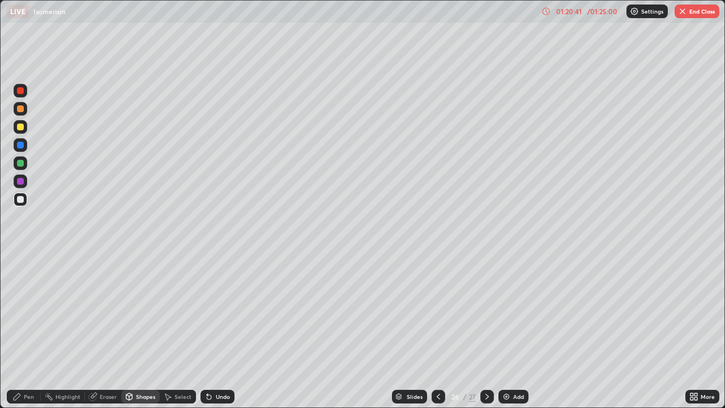
click at [28, 312] on div "Pen" at bounding box center [29, 397] width 10 height 6
click at [432, 312] on div at bounding box center [439, 397] width 14 height 14
click at [487, 312] on icon at bounding box center [487, 396] width 9 height 9
click at [22, 166] on div at bounding box center [20, 163] width 7 height 7
click at [211, 312] on icon at bounding box center [209, 396] width 9 height 9
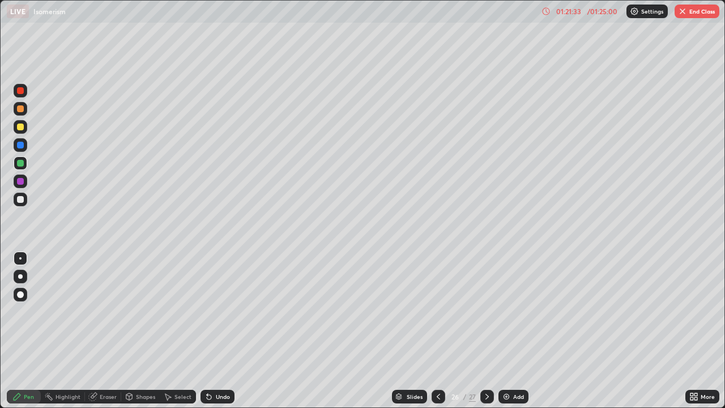
click at [216, 312] on div "Undo" at bounding box center [218, 397] width 34 height 14
click at [218, 312] on div "Undo" at bounding box center [223, 397] width 14 height 6
click at [216, 312] on div "Undo" at bounding box center [223, 397] width 14 height 6
click at [437, 312] on icon at bounding box center [438, 396] width 9 height 9
click at [485, 312] on icon at bounding box center [487, 396] width 9 height 9
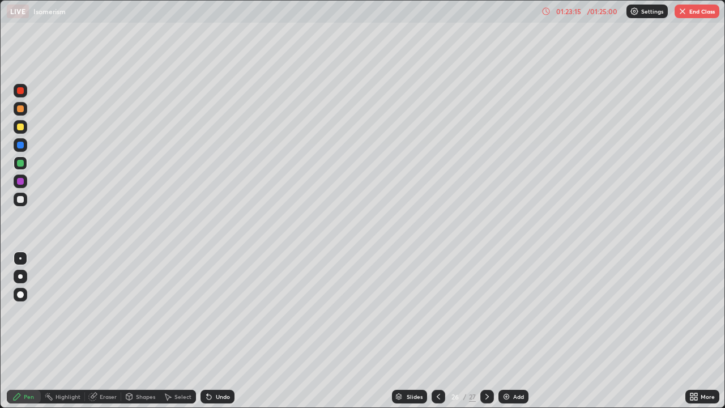
click at [437, 312] on icon at bounding box center [438, 396] width 9 height 9
click at [487, 312] on icon at bounding box center [487, 396] width 9 height 9
click at [486, 312] on icon at bounding box center [487, 396] width 9 height 9
click at [438, 312] on icon at bounding box center [438, 396] width 9 height 9
click at [486, 312] on icon at bounding box center [487, 396] width 9 height 9
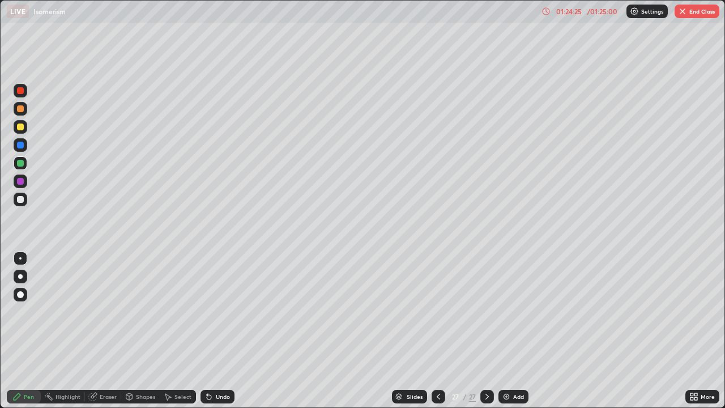
click at [439, 312] on div at bounding box center [439, 397] width 14 height 14
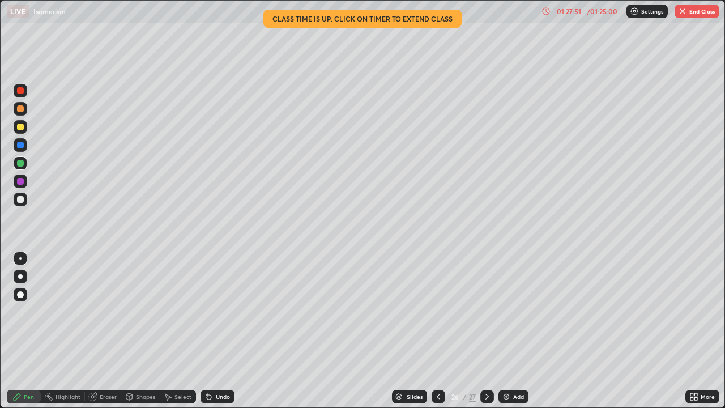
click at [687, 16] on button "End Class" at bounding box center [697, 12] width 45 height 14
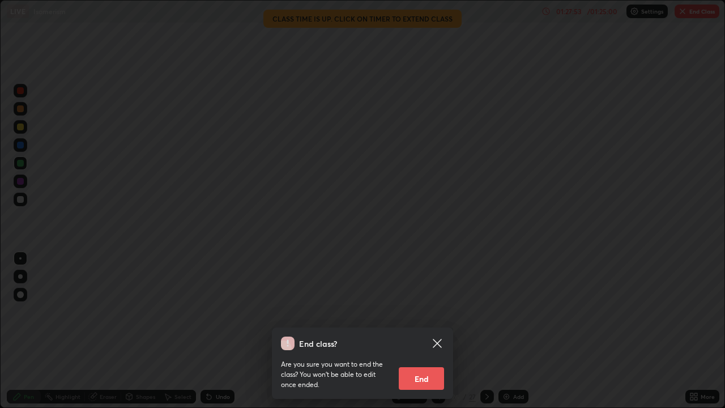
click at [433, 312] on button "End" at bounding box center [421, 378] width 45 height 23
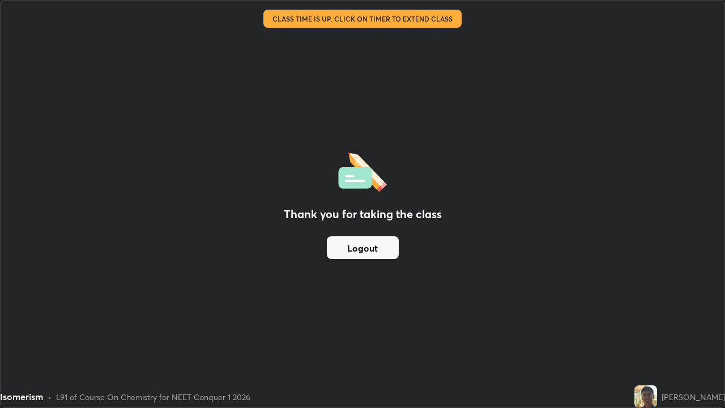
click at [381, 250] on button "Logout" at bounding box center [363, 247] width 72 height 23
click at [359, 252] on button "Logout" at bounding box center [363, 247] width 72 height 23
click at [347, 249] on button "Logout" at bounding box center [363, 247] width 72 height 23
click at [360, 247] on button "Logout" at bounding box center [363, 247] width 72 height 23
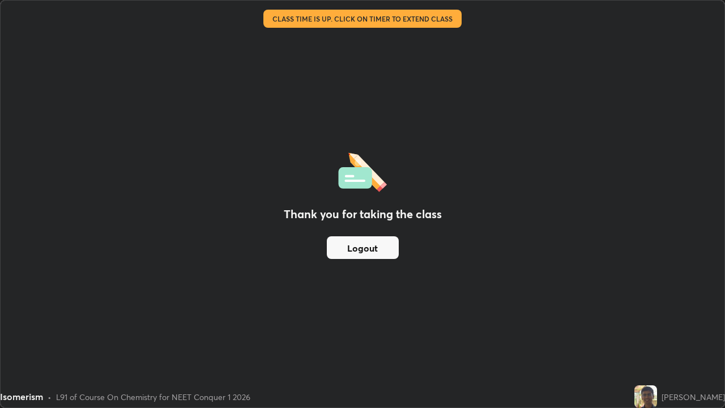
click at [360, 247] on button "Logout" at bounding box center [363, 247] width 72 height 23
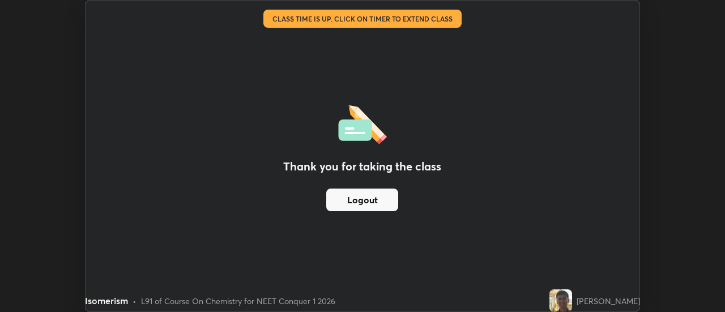
scroll to position [56355, 55942]
